Goal: Task Accomplishment & Management: Manage account settings

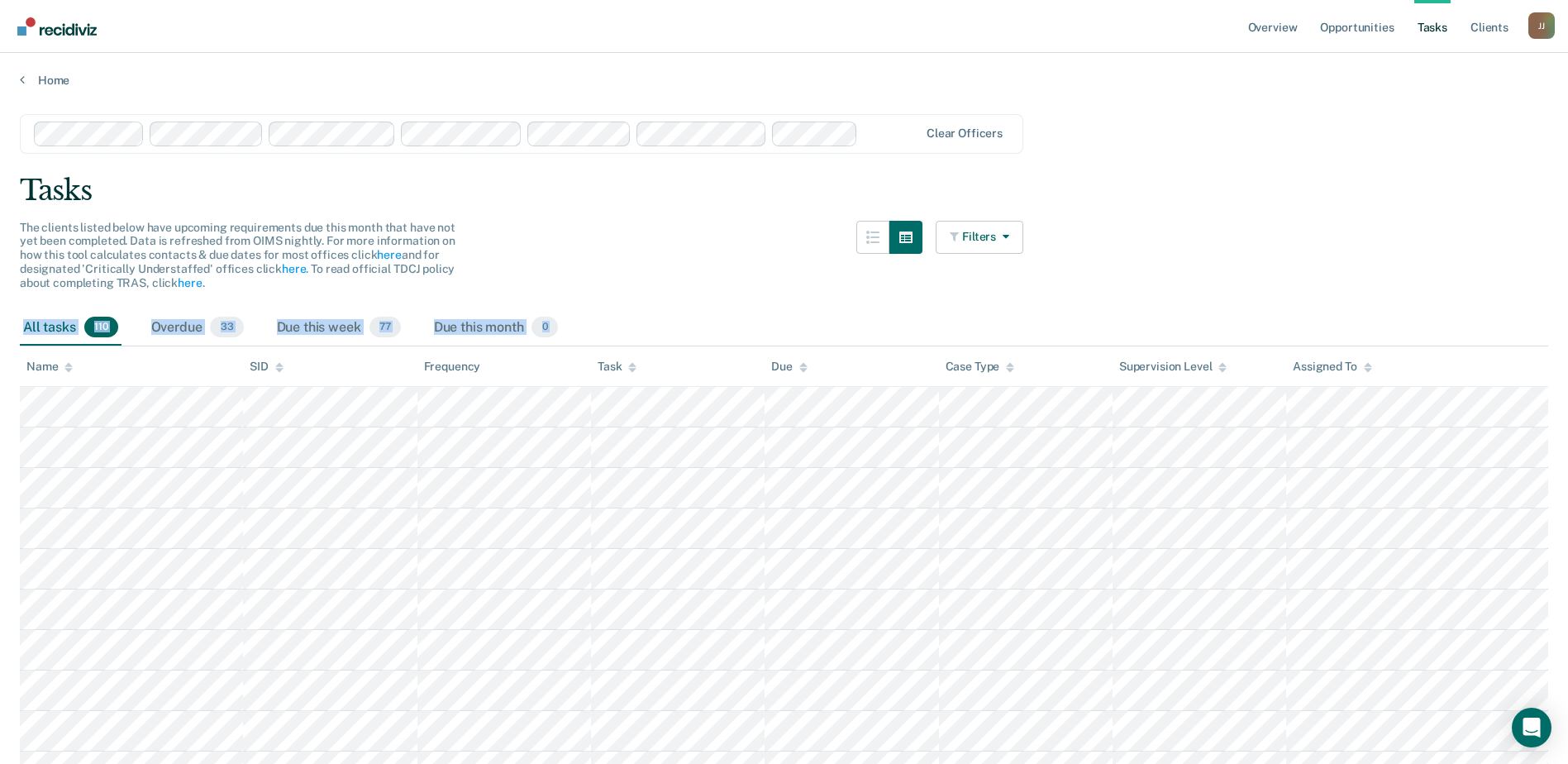
drag, startPoint x: 20, startPoint y: 328, endPoint x: 672, endPoint y: 375, distance: 653.7
click at [200, 327] on div "Overdue 33" at bounding box center [198, 328] width 99 height 36
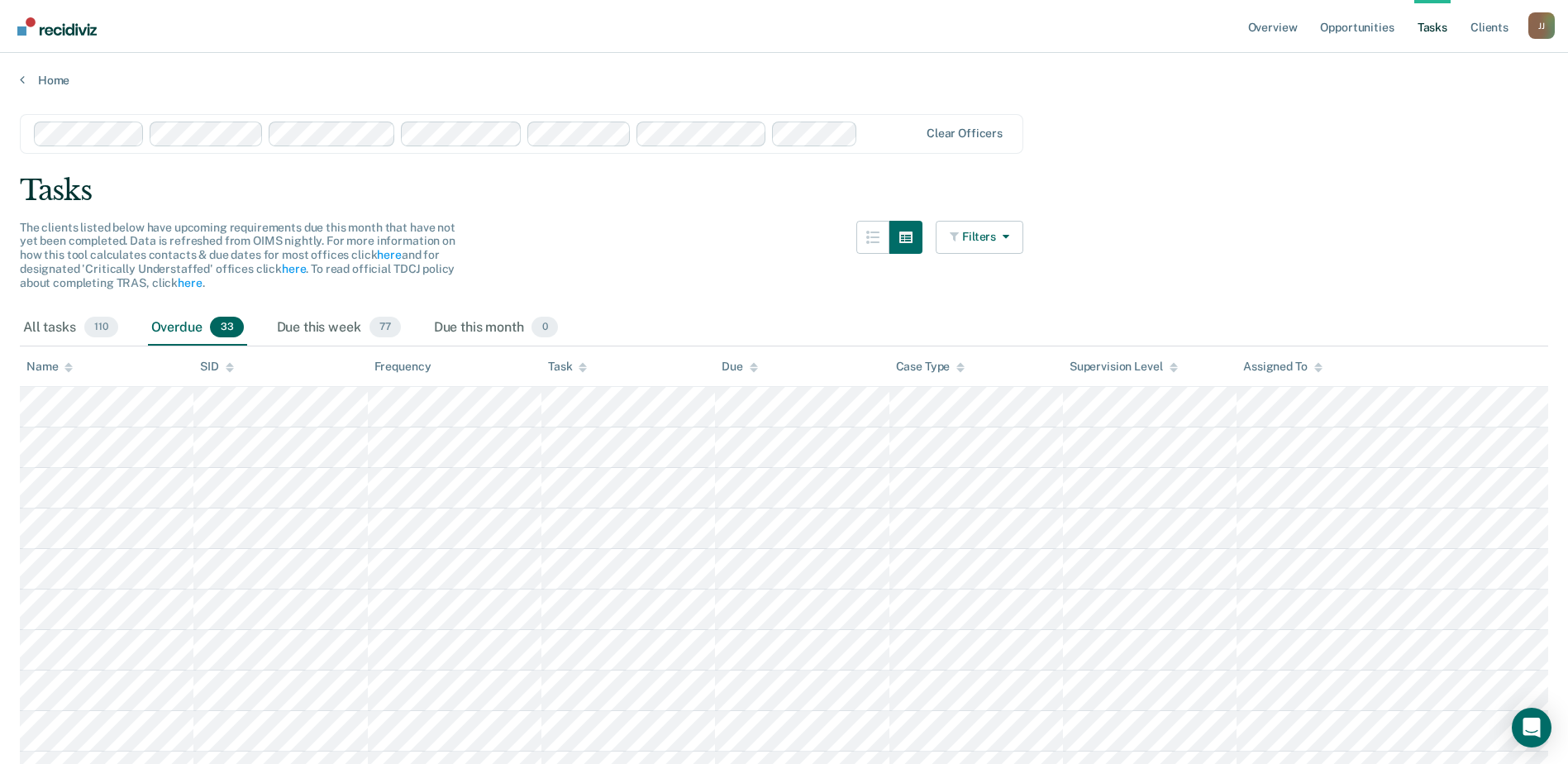
click at [200, 327] on div "Overdue 33" at bounding box center [198, 328] width 99 height 36
click at [34, 337] on div "All tasks 110" at bounding box center [70, 328] width 101 height 36
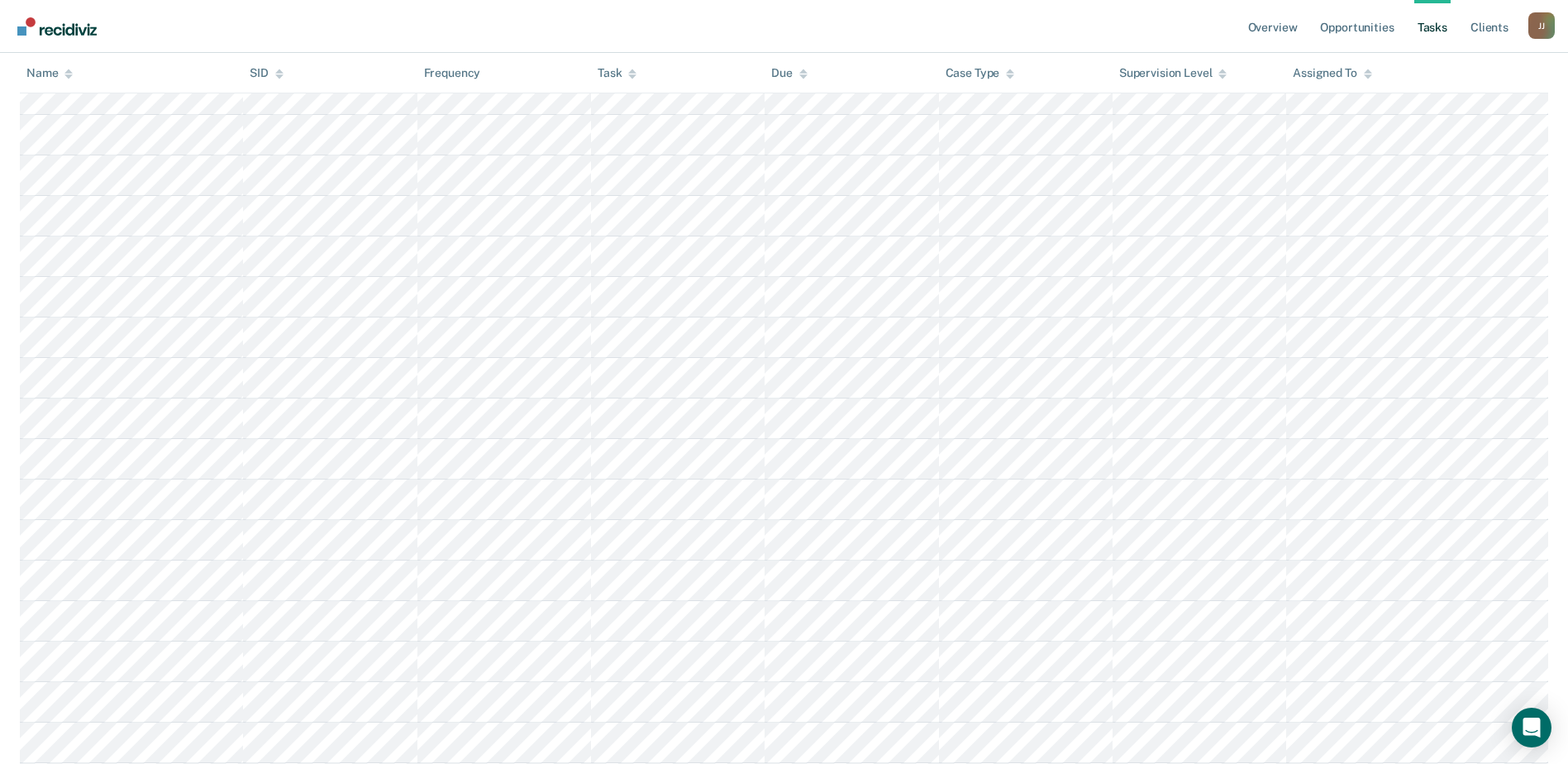
scroll to position [4144, 0]
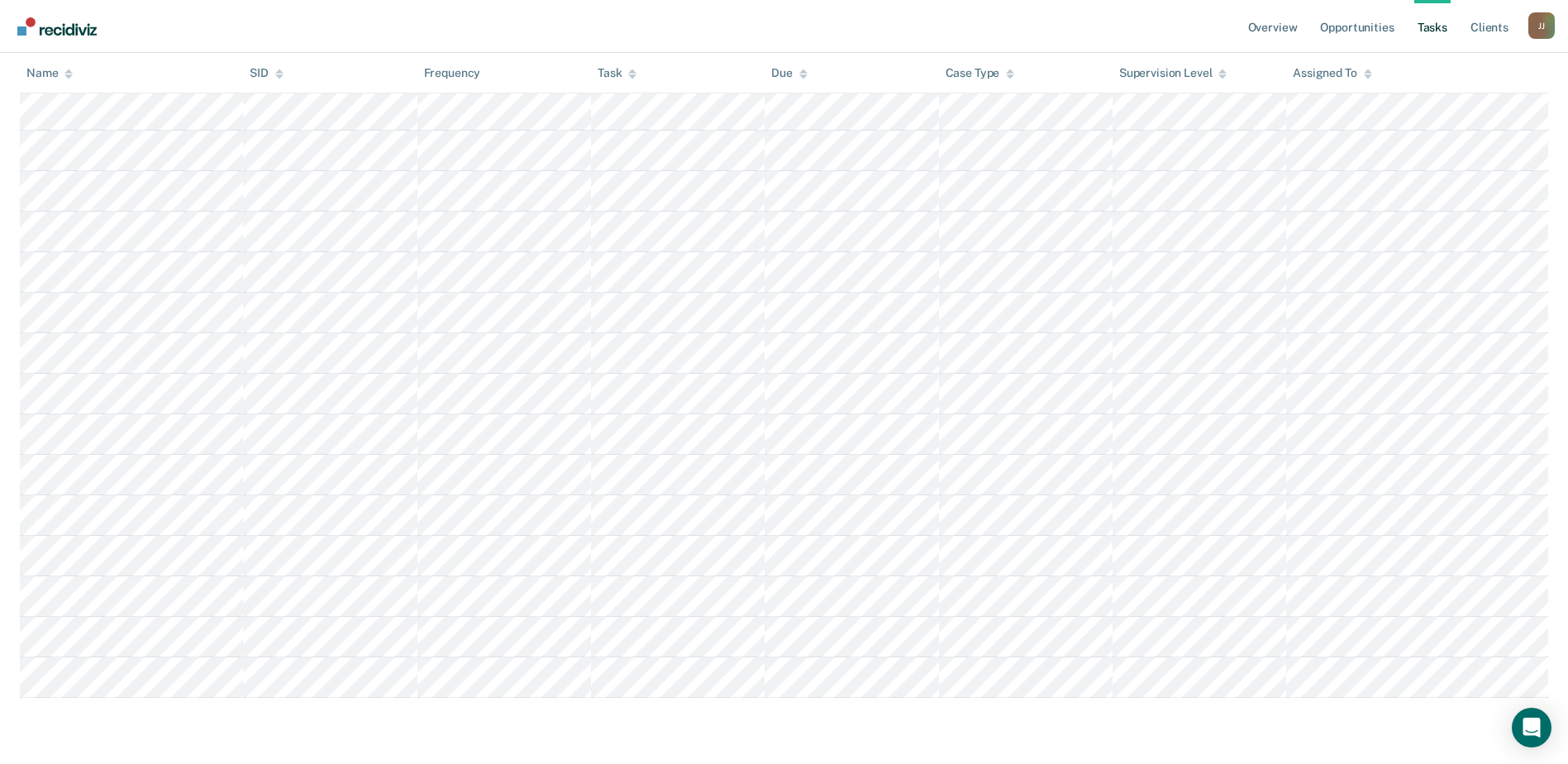
drag, startPoint x: 28, startPoint y: 329, endPoint x: 1015, endPoint y: 801, distance: 1094.1
copy div "ll tasks 110 Overdue 33 Due this week 77 Due this month 0"
